Goal: Find contact information: Find contact information

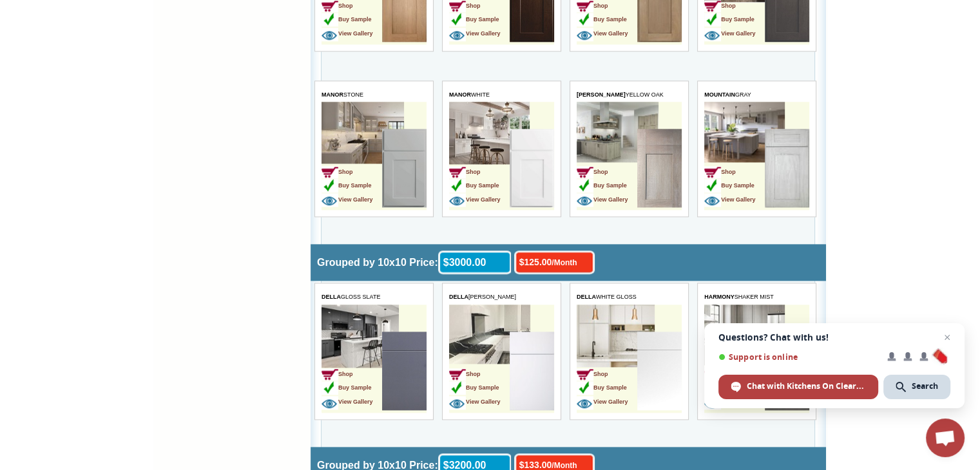
scroll to position [1526, 0]
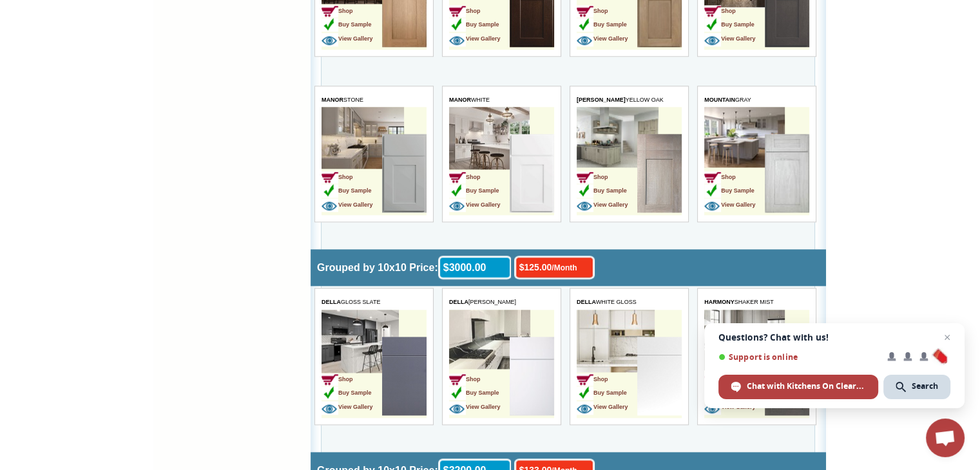
click at [398, 378] on img at bounding box center [404, 376] width 44 height 79
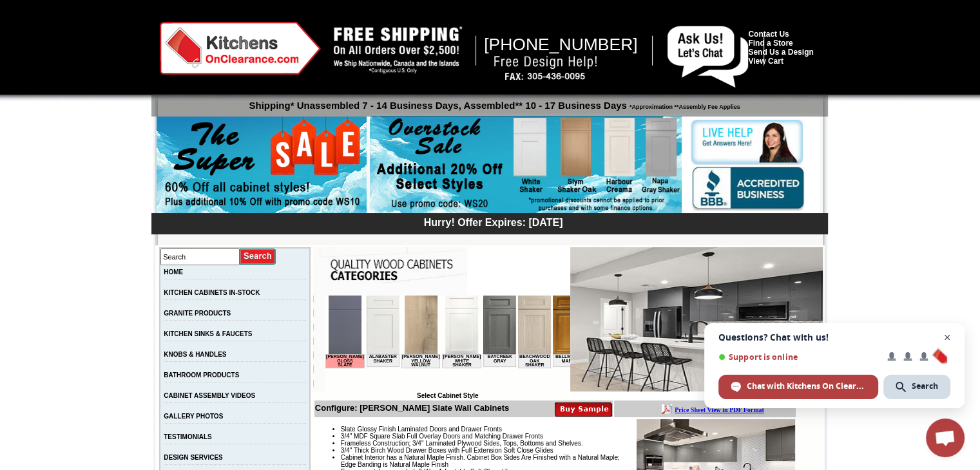
click at [949, 333] on span "Close chat" at bounding box center [948, 338] width 16 height 16
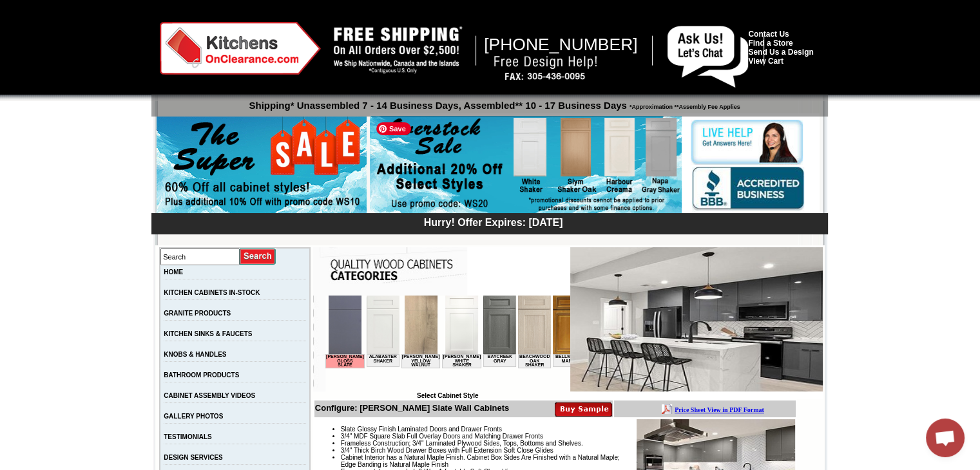
click at [539, 174] on img at bounding box center [526, 165] width 312 height 99
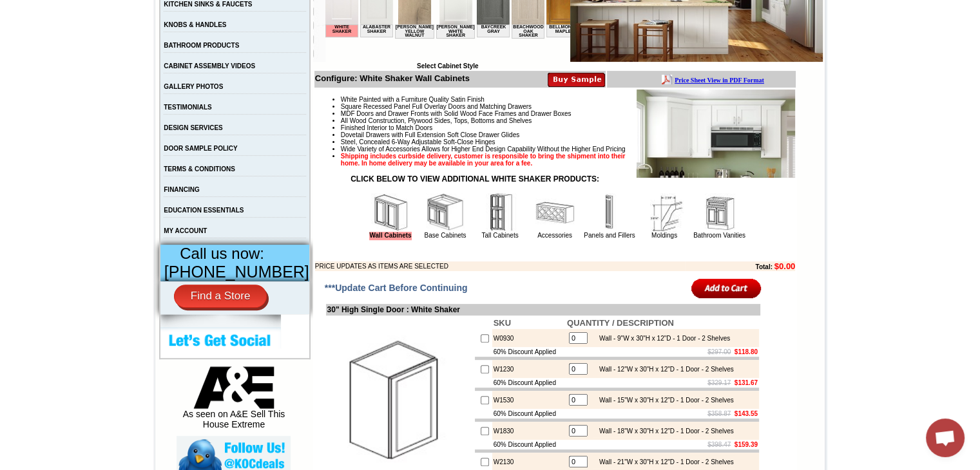
scroll to position [322, 0]
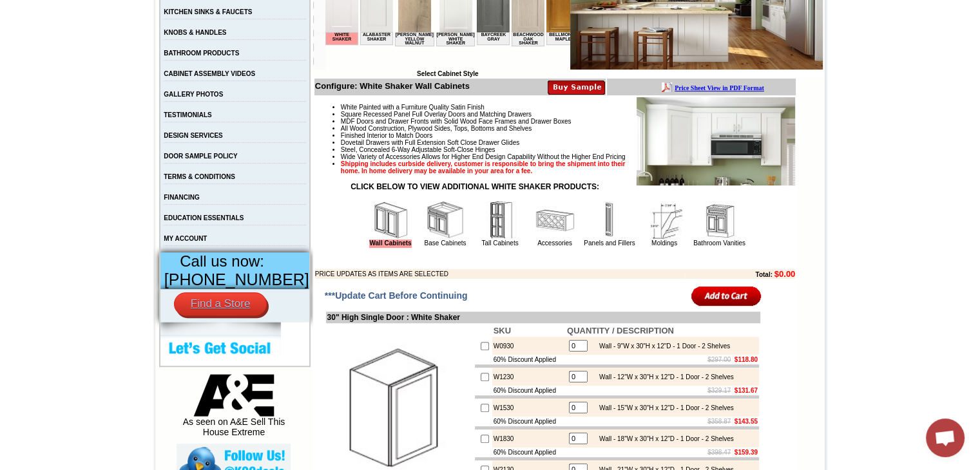
click at [222, 316] on link "Find a Store" at bounding box center [220, 304] width 93 height 23
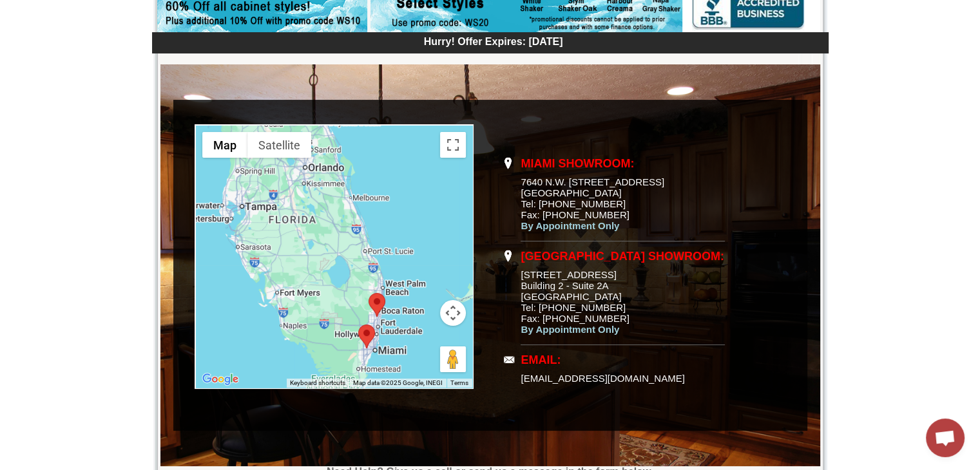
scroll to position [180, 0]
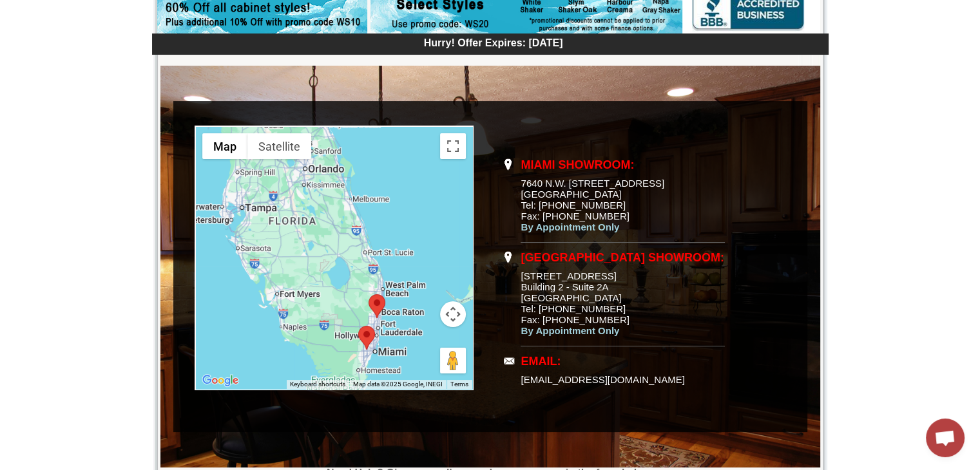
drag, startPoint x: 521, startPoint y: 274, endPoint x: 705, endPoint y: 304, distance: 186.2
click at [705, 304] on td "Pompano Beach Showroom: 2301 W. Sample Rd. Building 2 - Suite 2A Pompano Beach,…" at bounding box center [623, 295] width 204 height 102
copy td "2301 W. Sample Rd. Building 2 - Suite 2A Pompano Beach, FL 33073"
